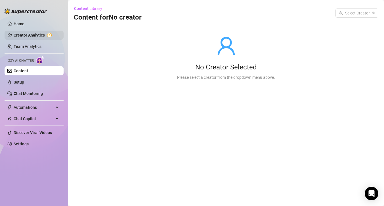
click at [36, 32] on link "Creator Analytics" at bounding box center [36, 35] width 45 height 9
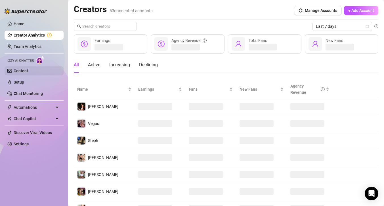
click at [27, 70] on link "Content" at bounding box center [21, 71] width 14 height 5
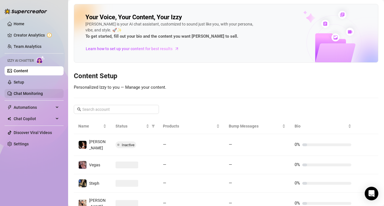
click at [36, 95] on link "Chat Monitoring" at bounding box center [28, 93] width 29 height 5
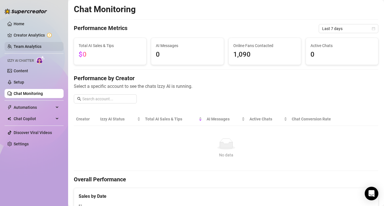
click at [27, 49] on link "Team Analytics" at bounding box center [28, 46] width 28 height 5
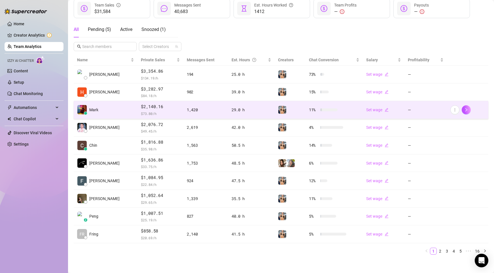
scroll to position [81, 0]
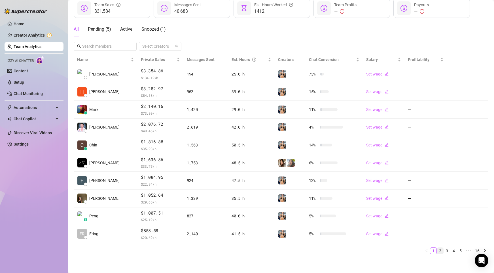
click at [383, 206] on link "2" at bounding box center [440, 250] width 6 height 6
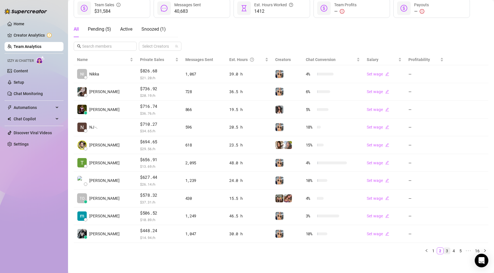
click at [383, 206] on link "3" at bounding box center [447, 250] width 6 height 6
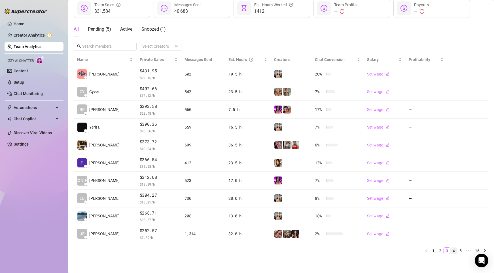
click at [383, 206] on link "4" at bounding box center [454, 250] width 6 height 6
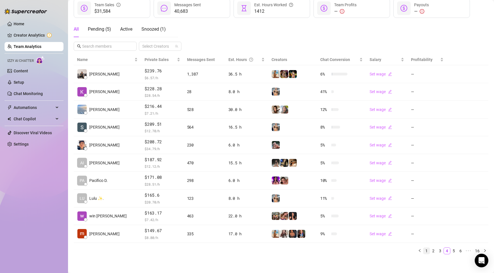
click at [383, 206] on link "1" at bounding box center [427, 250] width 6 height 6
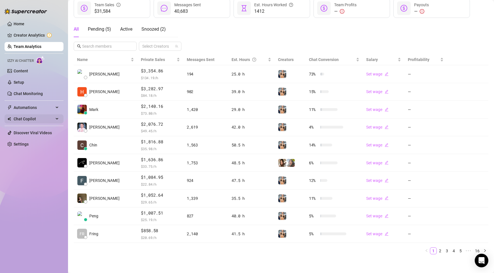
click at [46, 119] on span "Chat Copilot" at bounding box center [34, 118] width 40 height 9
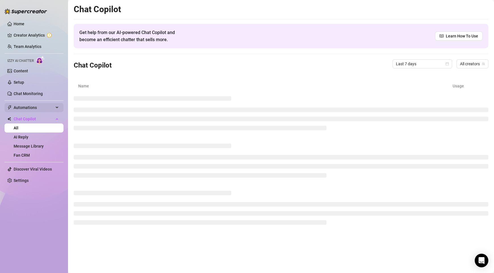
click at [44, 107] on span "Automations" at bounding box center [34, 107] width 40 height 9
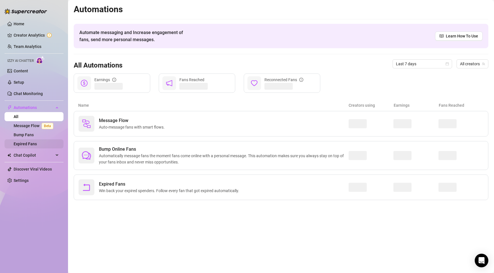
click at [37, 144] on link "Expired Fans" at bounding box center [25, 143] width 23 height 5
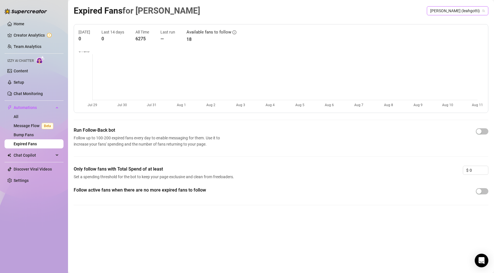
click at [383, 9] on span "[PERSON_NAME] (leahgotti)" at bounding box center [457, 11] width 55 height 9
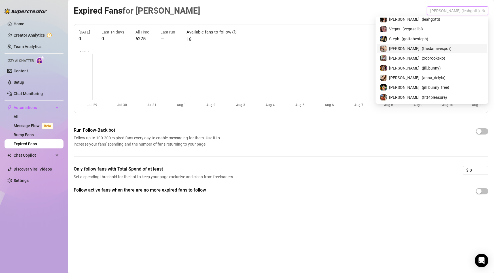
scroll to position [3, 0]
click at [383, 67] on div "[PERSON_NAME] ( jill_bunny )" at bounding box center [432, 67] width 104 height 7
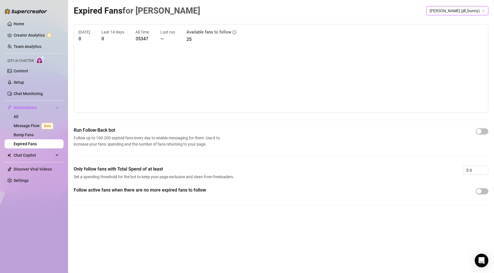
click at [383, 8] on span "[PERSON_NAME] (jill_bunny)" at bounding box center [457, 11] width 55 height 9
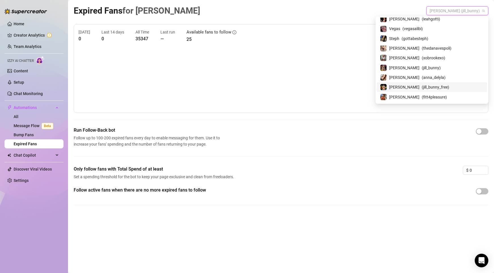
click at [383, 86] on span "( jill_bunny_free )" at bounding box center [435, 87] width 27 height 6
